Goal: Task Accomplishment & Management: Manage account settings

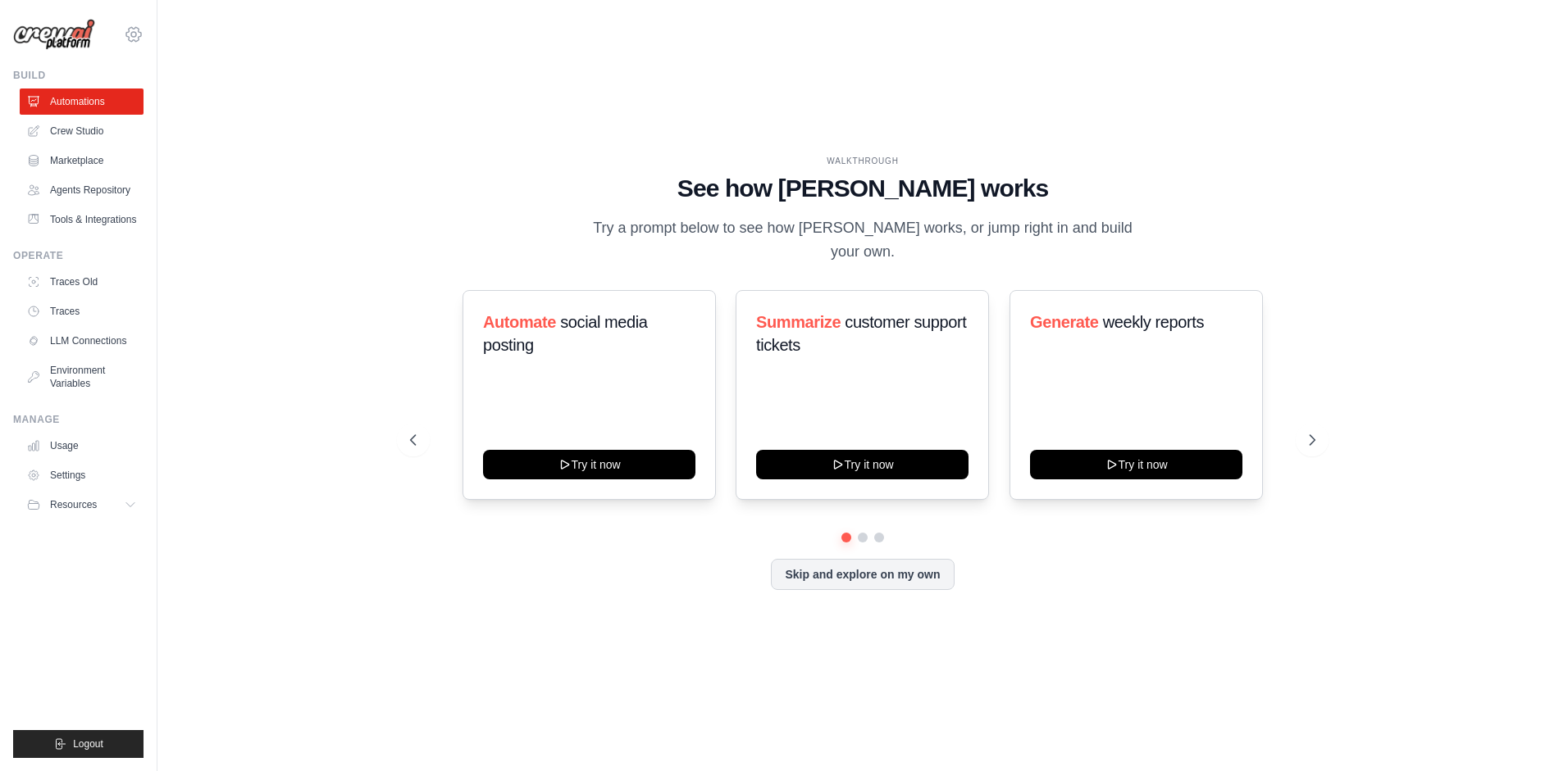
click at [132, 35] on icon at bounding box center [133, 34] width 19 height 19
click at [185, 109] on span "Settings" at bounding box center [205, 101] width 129 height 17
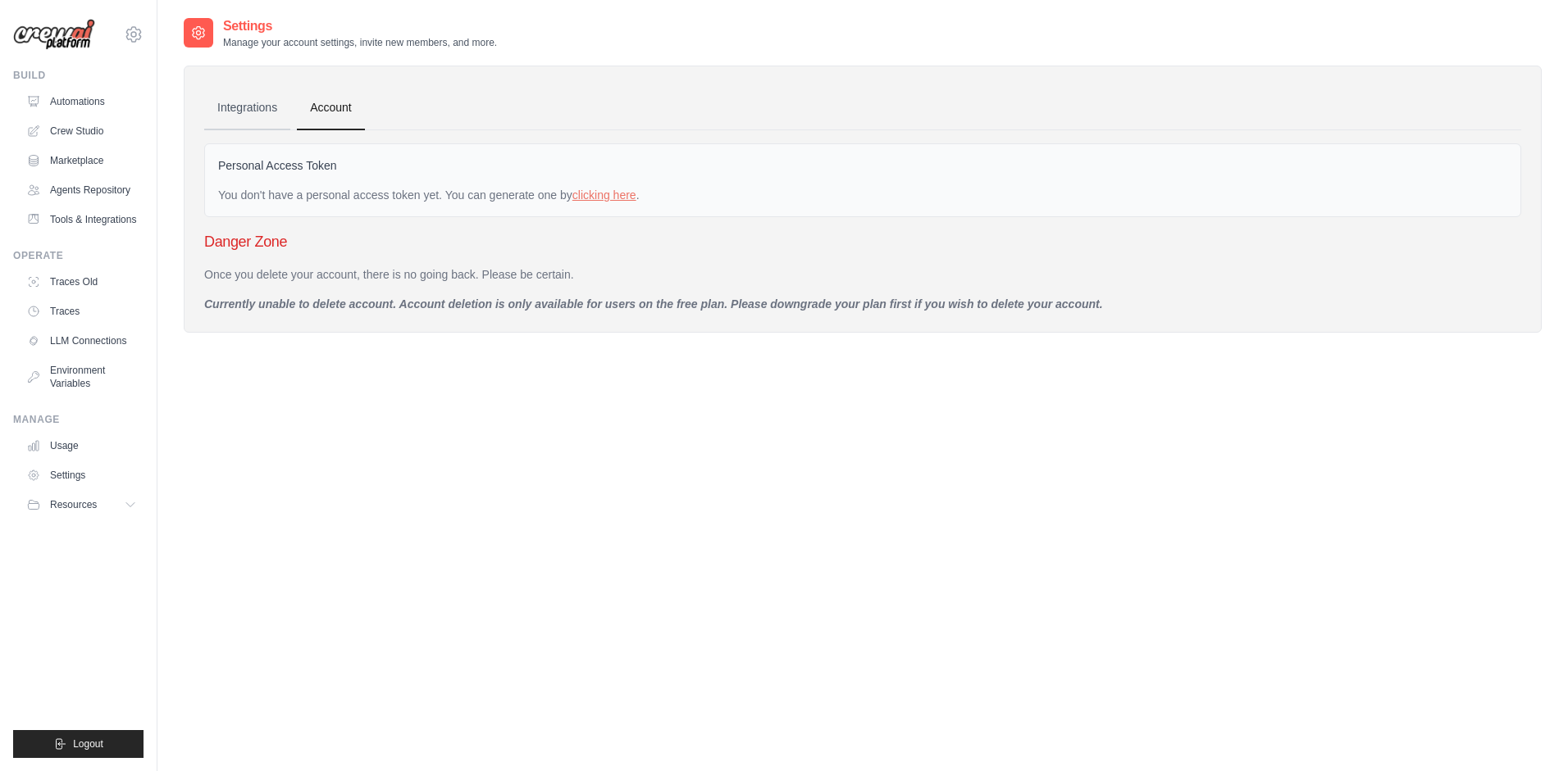
click at [251, 106] on link "Integrations" at bounding box center [247, 108] width 86 height 44
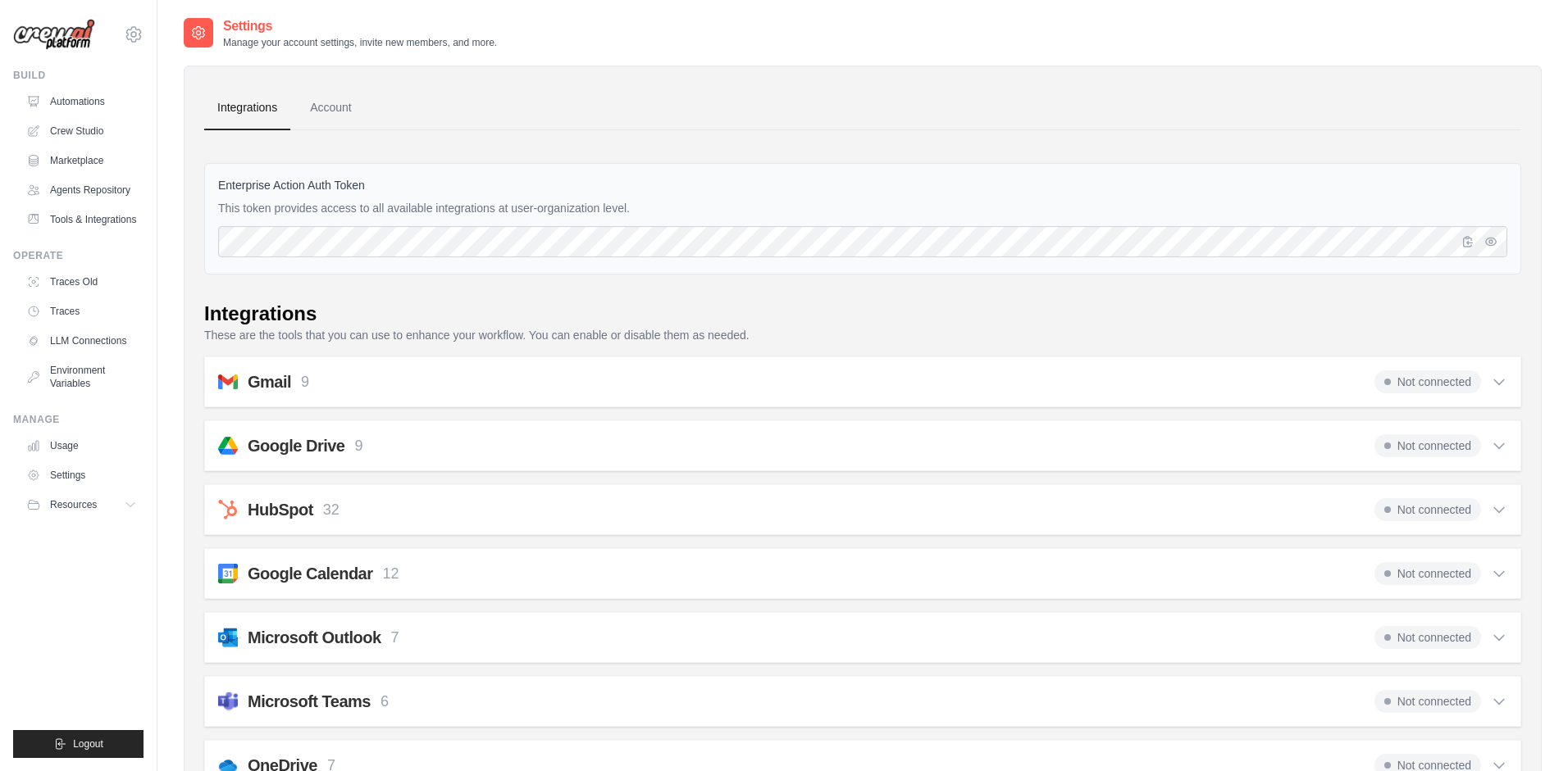
click at [45, 54] on div "[PERSON_NAME][EMAIL_ADDRESS][PERSON_NAME][PERSON_NAME][DOMAIN_NAME] Settings Bu…" at bounding box center [79, 386] width 158 height 771
click at [58, 37] on img at bounding box center [55, 34] width 82 height 31
click at [83, 110] on link "Automations" at bounding box center [83, 101] width 124 height 26
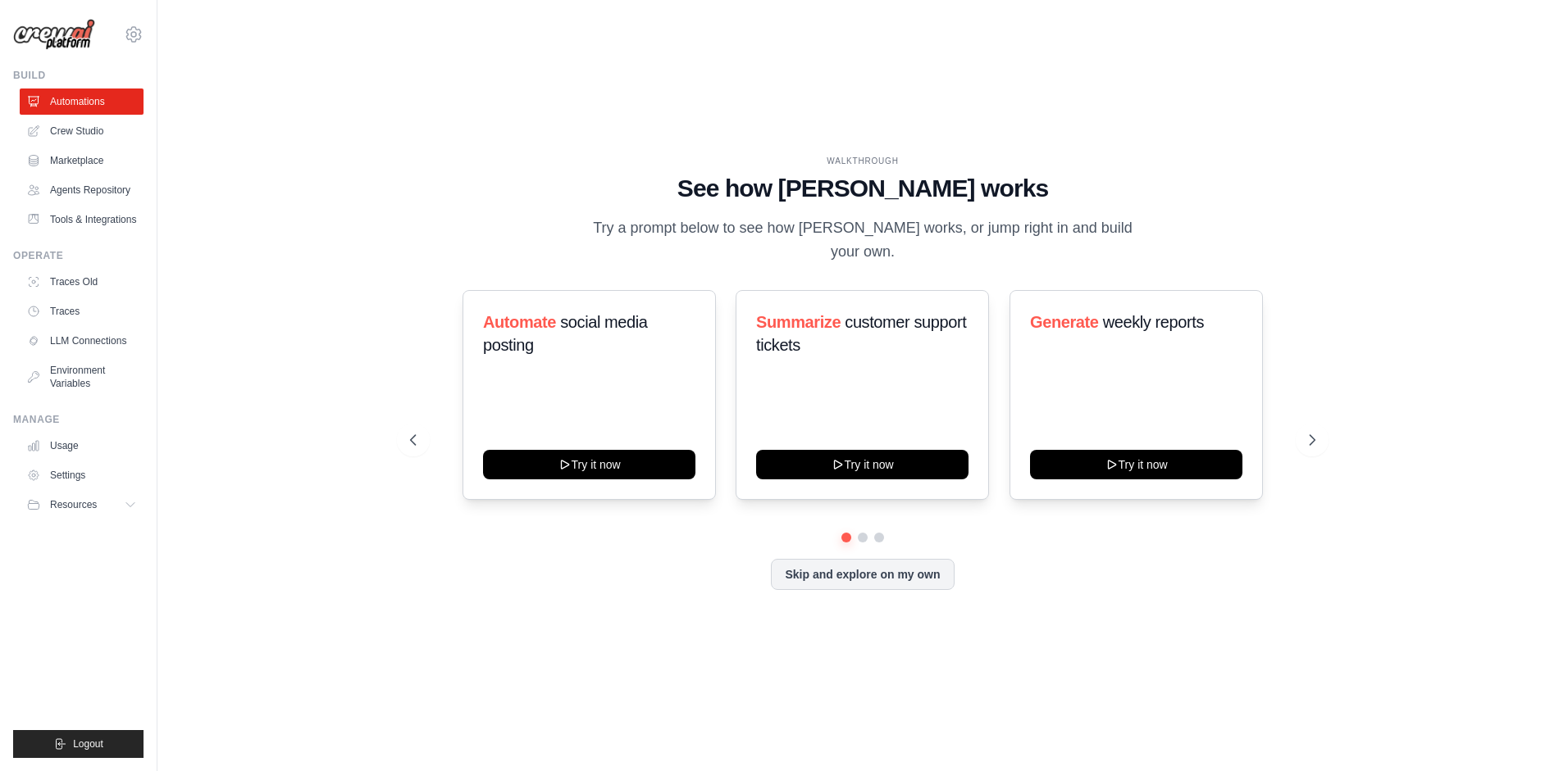
click at [285, 360] on div "WALKTHROUGH See how [PERSON_NAME] works Try a prompt below to see how [PERSON_N…" at bounding box center [862, 386] width 1358 height 738
